Goal: Download file/media

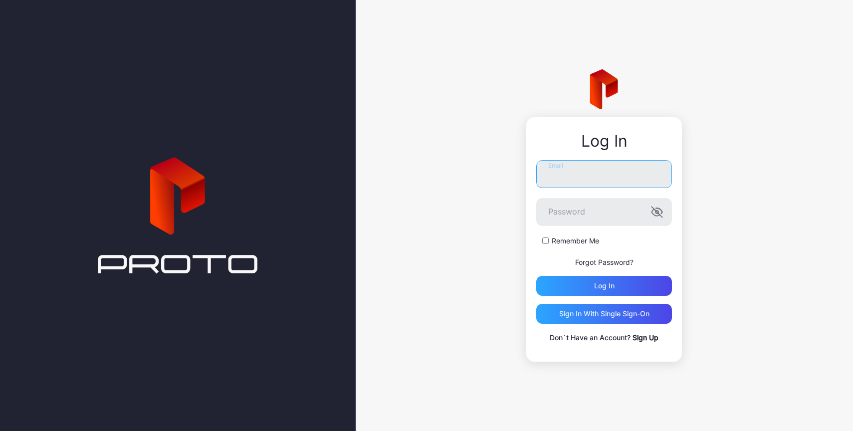
type input "**********"
click at [599, 273] on form "**********" at bounding box center [604, 228] width 136 height 136
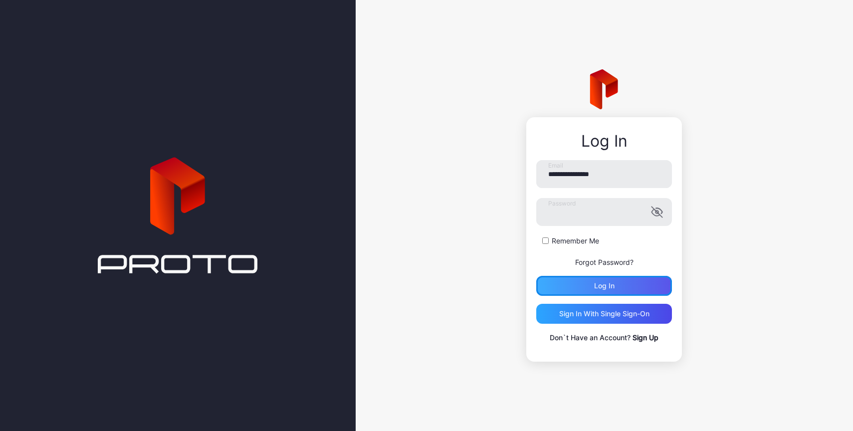
click at [596, 283] on div "Log in" at bounding box center [604, 286] width 20 height 8
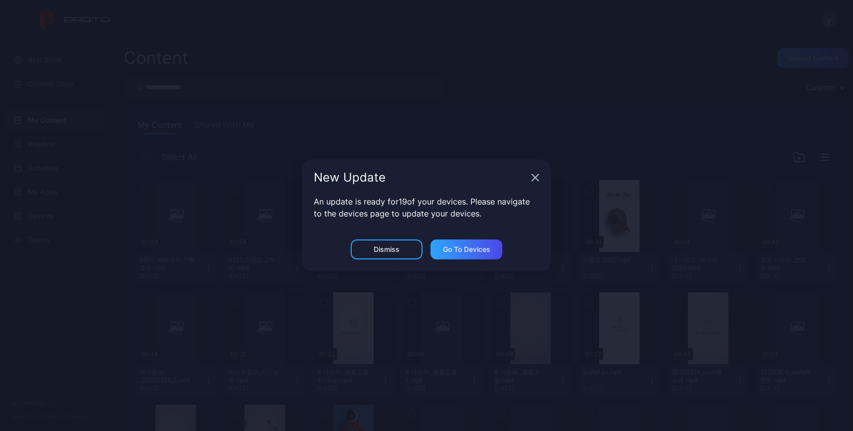
click at [537, 178] on icon "button" at bounding box center [535, 178] width 8 height 8
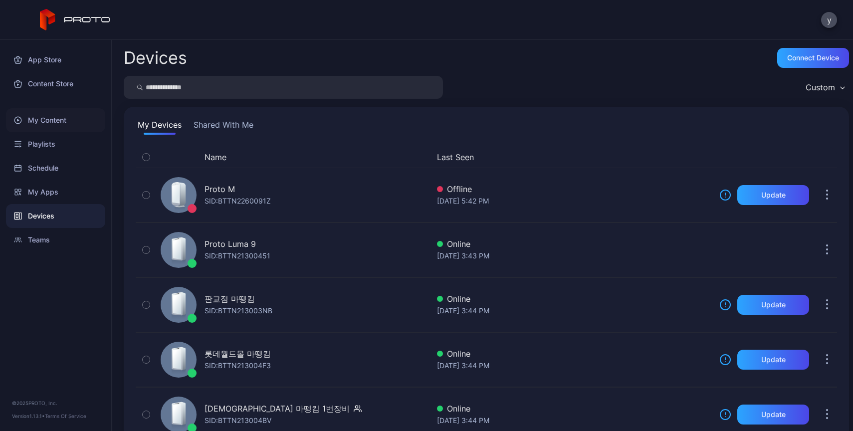
click at [74, 127] on div "My Content" at bounding box center [55, 120] width 99 height 24
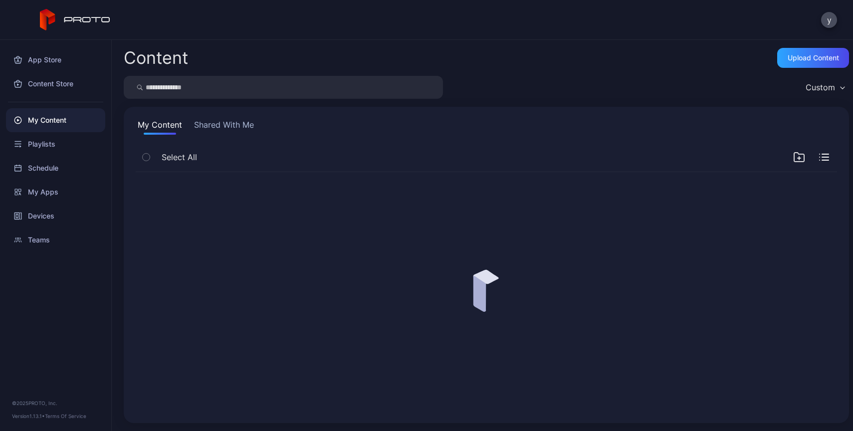
click at [274, 88] on input "search" at bounding box center [283, 87] width 319 height 23
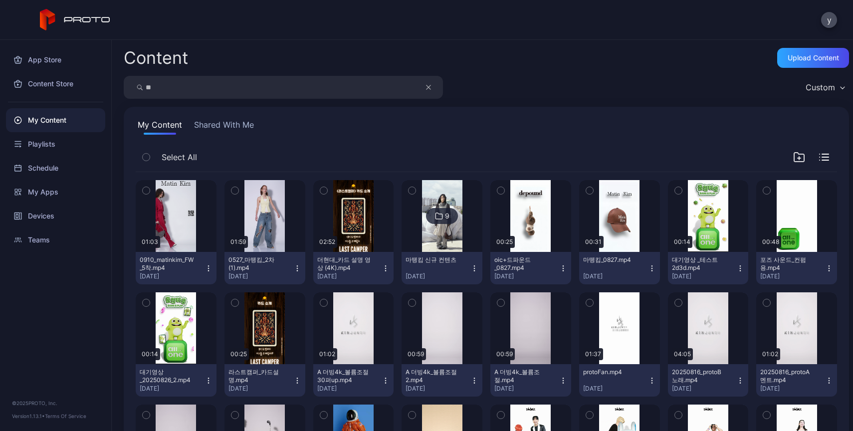
type input "*"
type input "***"
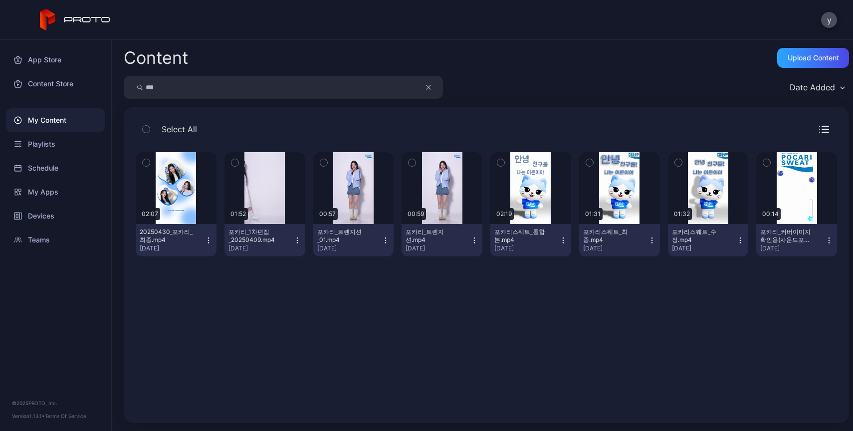
click at [208, 238] on icon "button" at bounding box center [208, 238] width 0 height 0
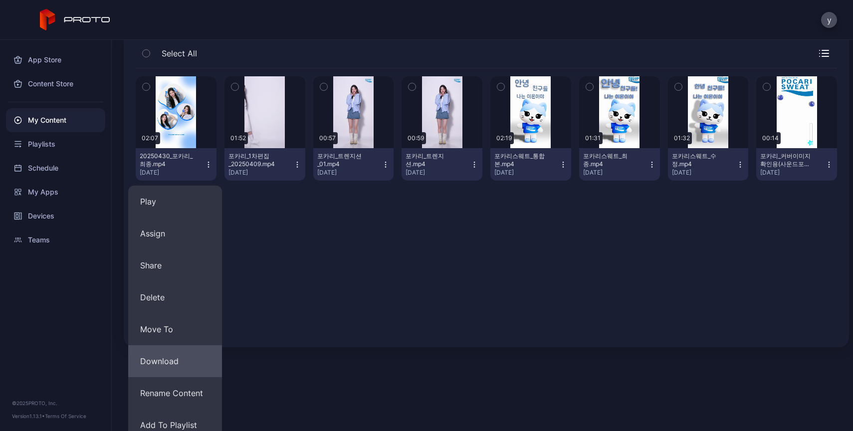
scroll to position [82, 0]
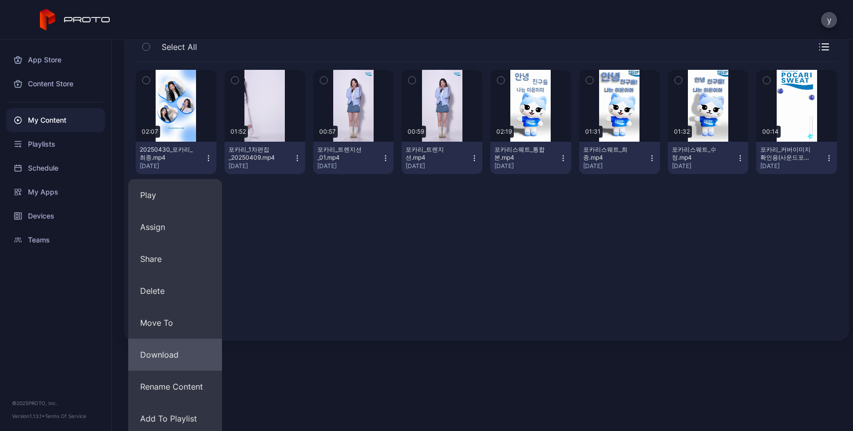
click at [168, 363] on button "Download" at bounding box center [175, 355] width 94 height 32
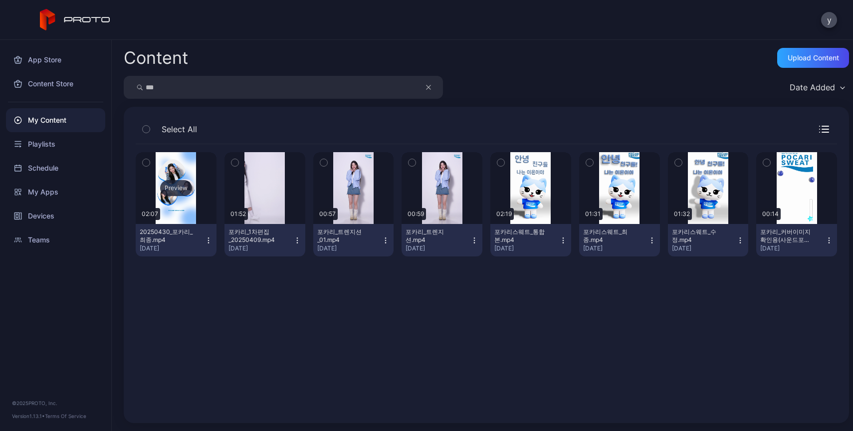
click at [201, 190] on div "Preview" at bounding box center [176, 188] width 81 height 72
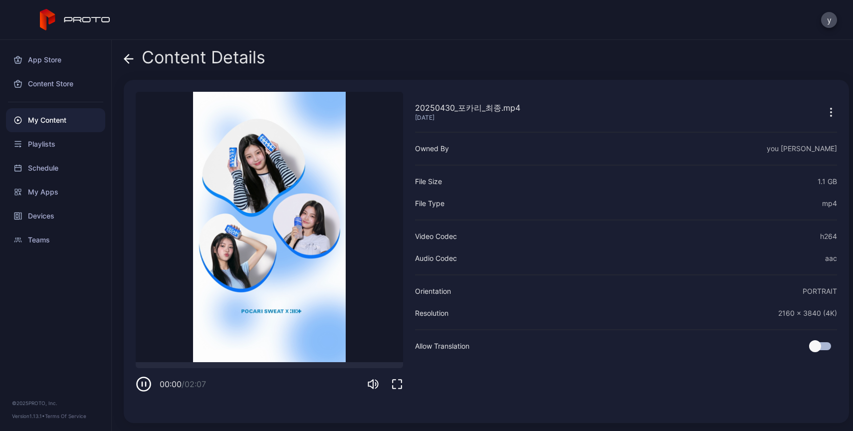
click at [254, 223] on video "Sorry, your browser doesn‘t support embedded videos" at bounding box center [269, 227] width 267 height 270
drag, startPoint x: 322, startPoint y: 366, endPoint x: 283, endPoint y: 366, distance: 38.9
click at [302, 366] on div at bounding box center [269, 365] width 267 height 6
click at [272, 366] on div at bounding box center [269, 365] width 267 height 6
drag, startPoint x: 229, startPoint y: 360, endPoint x: 194, endPoint y: 361, distance: 35.0
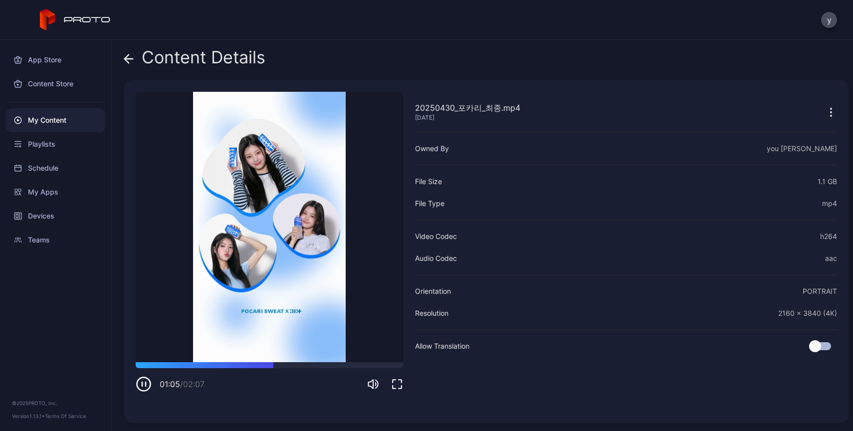
click at [194, 361] on video "Sorry, your browser doesn‘t support embedded videos" at bounding box center [269, 227] width 267 height 270
click at [185, 360] on video "Sorry, your browser doesn‘t support embedded videos" at bounding box center [269, 227] width 267 height 270
click at [185, 363] on div at bounding box center [269, 365] width 267 height 6
click at [195, 365] on div at bounding box center [269, 365] width 267 height 6
click at [146, 383] on icon "button" at bounding box center [146, 384] width 0 height 4
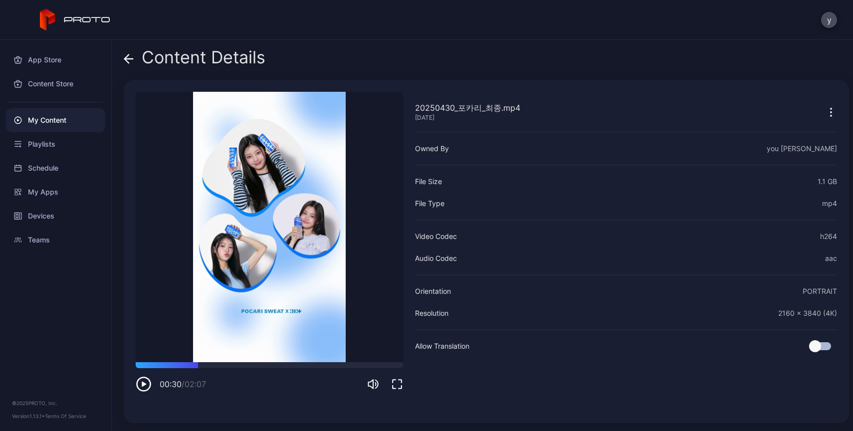
click at [292, 411] on div "20250430_포카리_최종.mp4 [DATE] Sorry, your browser doesn‘t support embedded videos …" at bounding box center [487, 251] width 726 height 343
drag, startPoint x: 197, startPoint y: 365, endPoint x: 239, endPoint y: 366, distance: 41.9
click at [215, 362] on div at bounding box center [215, 362] width 0 height 0
drag, startPoint x: 239, startPoint y: 366, endPoint x: 204, endPoint y: 371, distance: 35.9
click at [204, 371] on div "00:33 / 02:07" at bounding box center [269, 377] width 267 height 30
